Goal: Task Accomplishment & Management: Complete application form

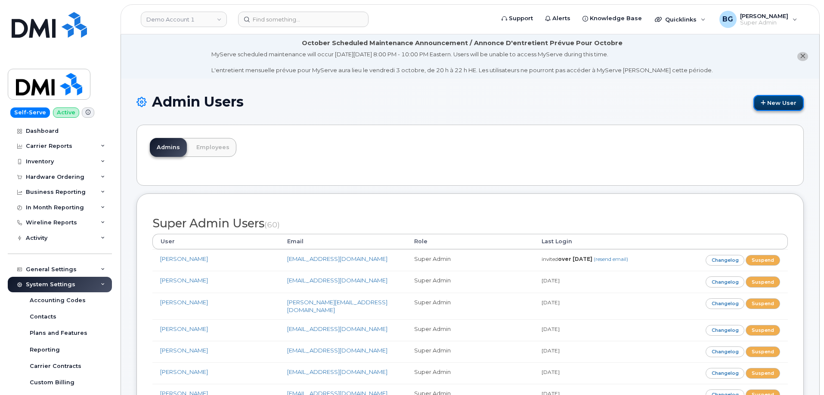
click at [774, 104] on link "New User" at bounding box center [778, 103] width 50 height 16
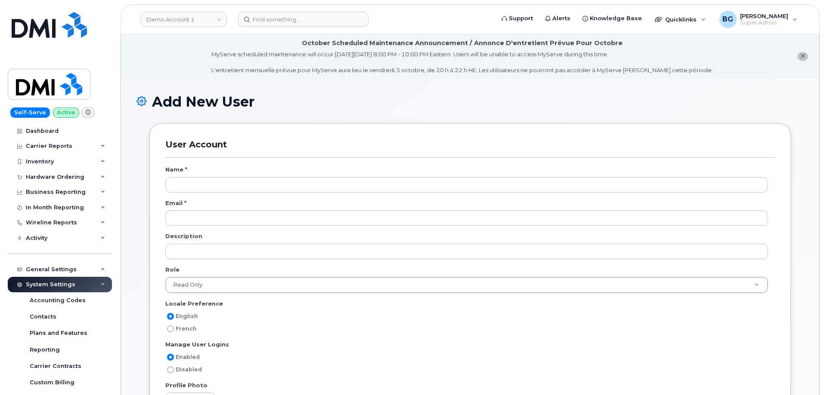
select select
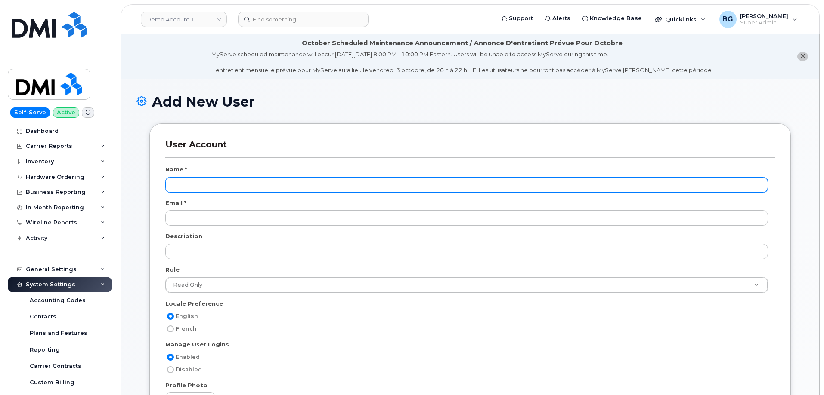
scroll to position [40, 0]
click at [196, 188] on input "text" at bounding box center [466, 184] width 602 height 15
paste input "Zachary Abrams"
type input "[PERSON_NAME]"
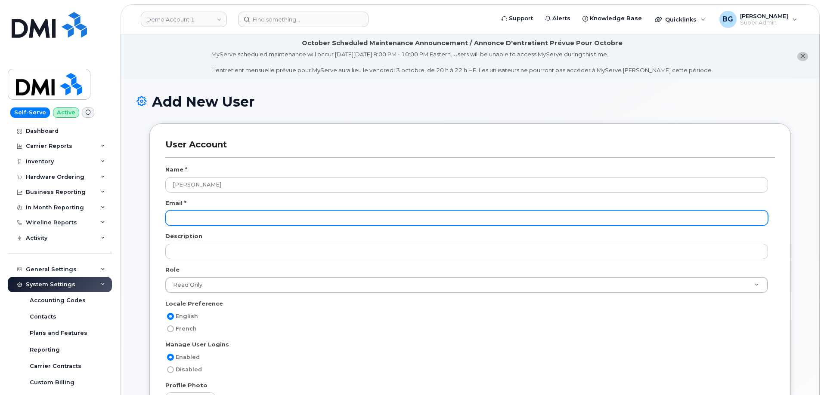
click at [225, 223] on input "email" at bounding box center [466, 217] width 602 height 15
paste input "zabrams@dminc.com"
type input "zabrams@dminc.com"
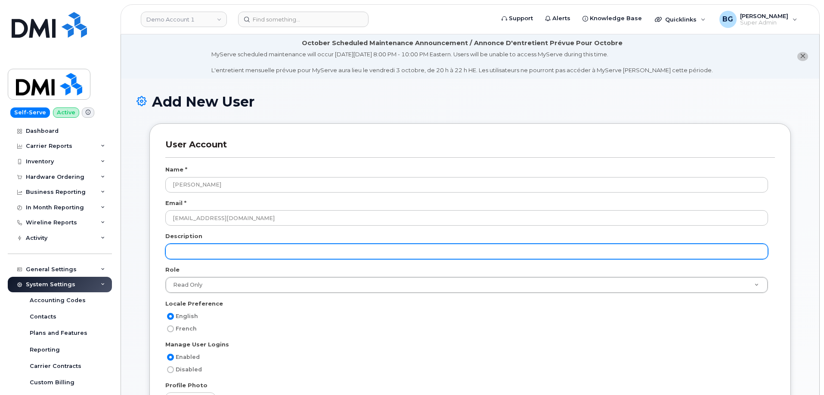
drag, startPoint x: 213, startPoint y: 257, endPoint x: 215, endPoint y: 252, distance: 5.8
click at [213, 257] on input "text" at bounding box center [466, 251] width 602 height 15
paste input "End User Support Specialist -Tier I"
type input "End User Support Specialist -Tier I"
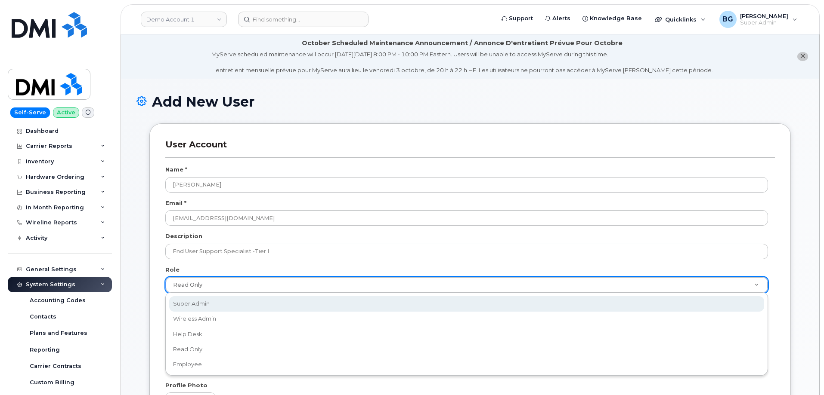
select select "super_admin"
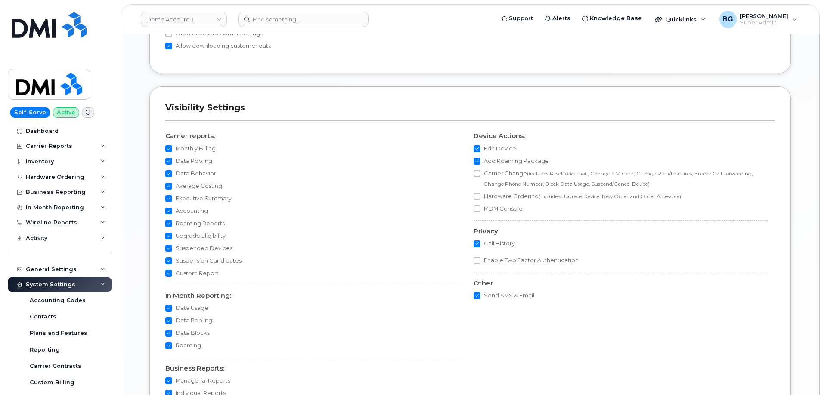
scroll to position [790, 0]
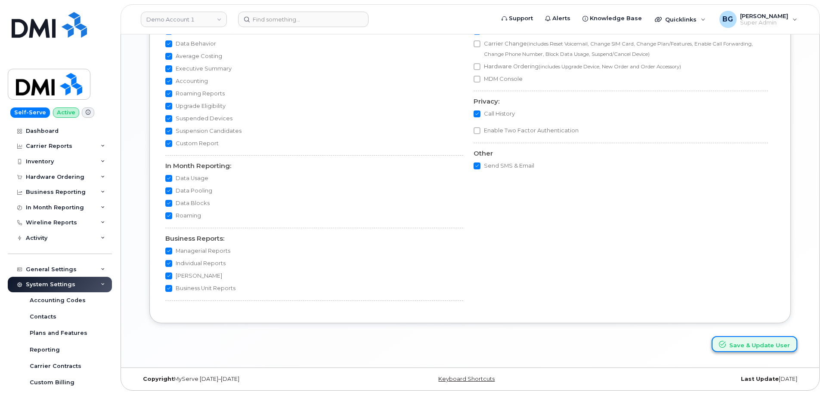
click at [759, 345] on button "Save & Update User" at bounding box center [754, 344] width 86 height 16
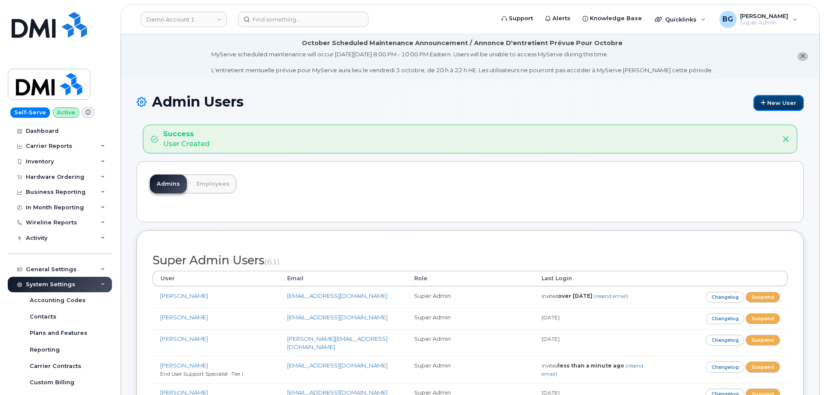
drag, startPoint x: 775, startPoint y: 102, endPoint x: 435, endPoint y: 0, distance: 354.6
click at [775, 102] on link "New User" at bounding box center [778, 103] width 50 height 16
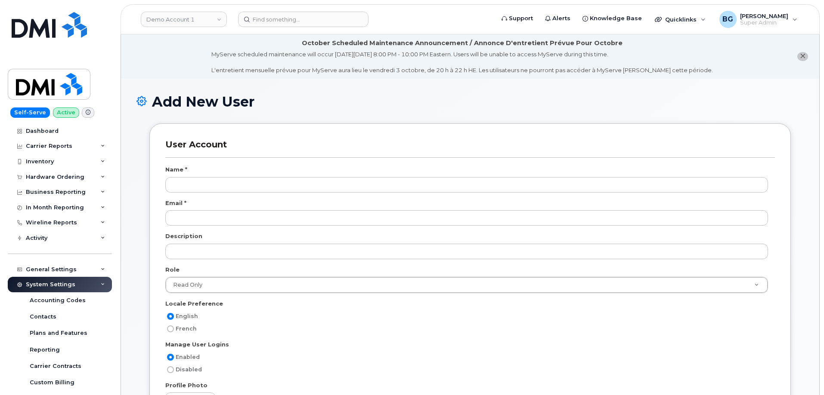
select select
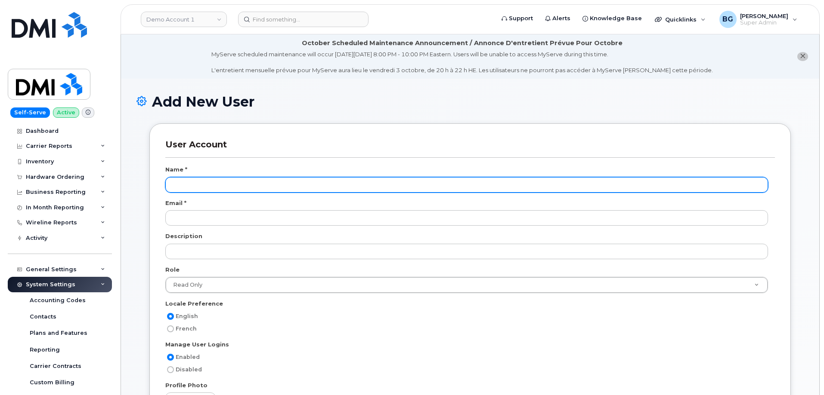
scroll to position [40, 0]
paste input "[PERSON_NAME]"
click at [199, 187] on input "text" at bounding box center [466, 184] width 602 height 15
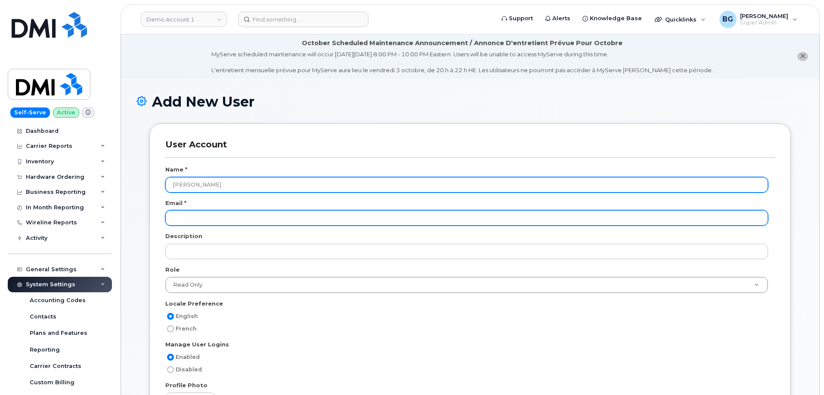
type input "[PERSON_NAME]"
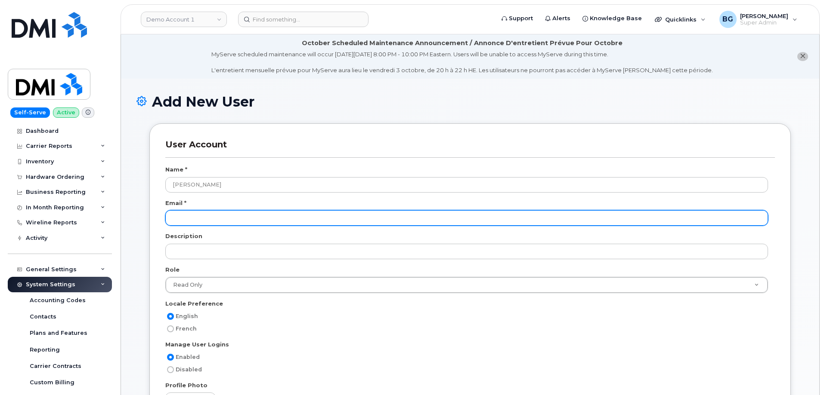
click at [241, 222] on input "email" at bounding box center [466, 217] width 602 height 15
click at [197, 219] on input "email" at bounding box center [466, 217] width 602 height 15
paste input "[EMAIL_ADDRESS][DOMAIN_NAME]"
type input "[EMAIL_ADDRESS][DOMAIN_NAME]"
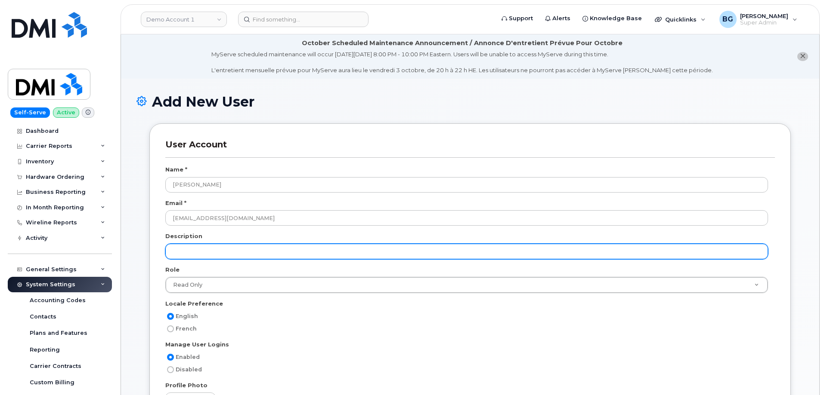
click at [208, 247] on input "text" at bounding box center [466, 251] width 602 height 15
paste input "End User Support Specialist -Tier I"
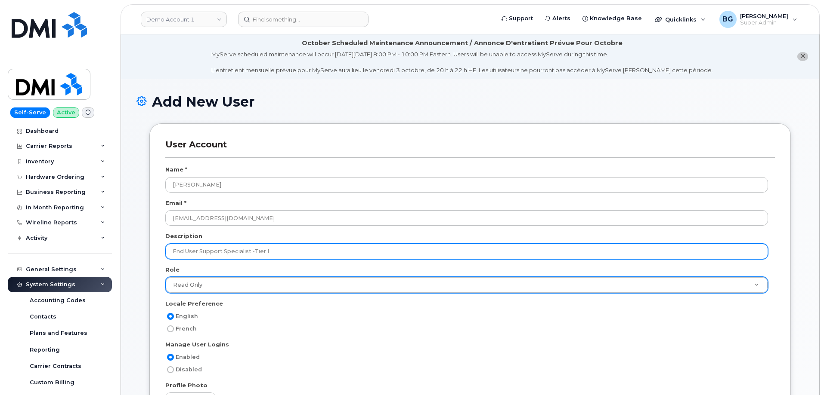
type input "End User Support Specialist -Tier I"
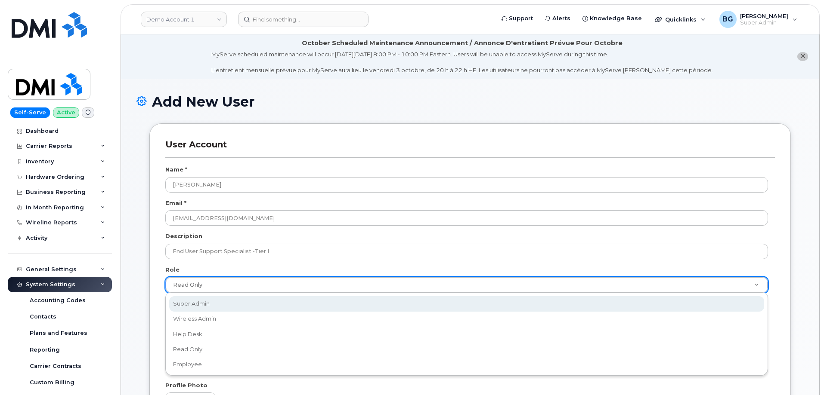
select select "super_admin"
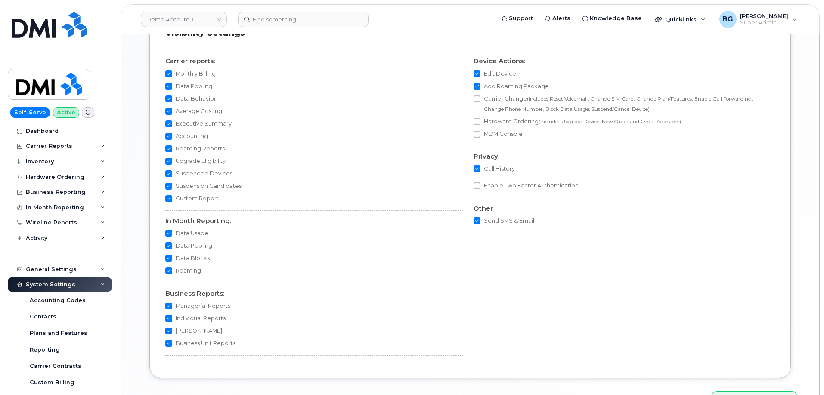
scroll to position [790, 0]
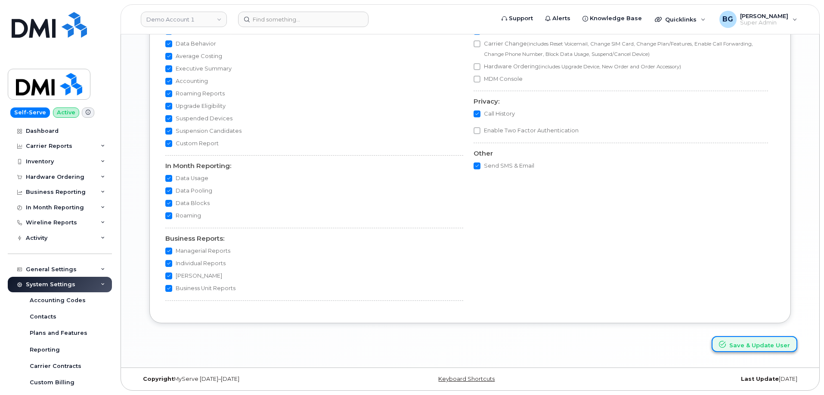
click at [759, 346] on button "Save & Update User" at bounding box center [754, 344] width 86 height 16
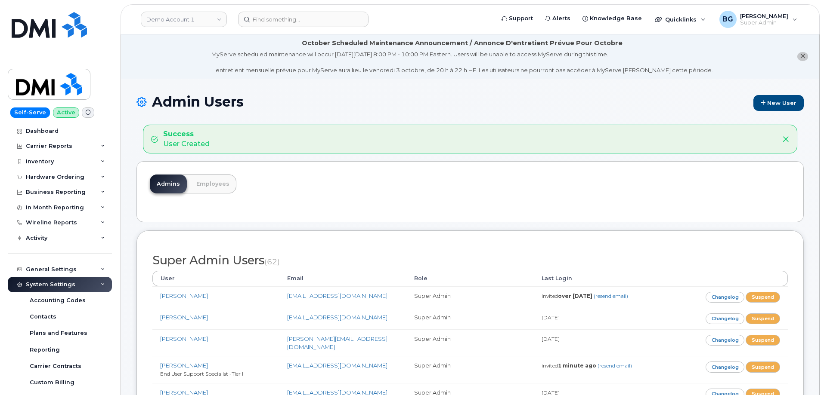
drag, startPoint x: 258, startPoint y: 225, endPoint x: 254, endPoint y: 232, distance: 8.1
click at [231, 208] on div "Admins Employees" at bounding box center [469, 191] width 667 height 61
